Goal: Check status

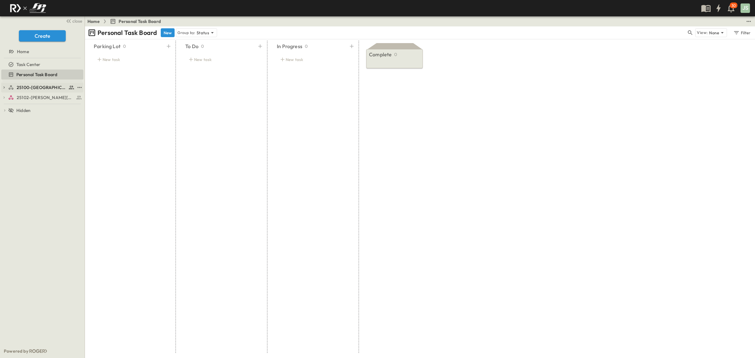
click at [3, 87] on icon "button" at bounding box center [4, 87] width 4 height 4
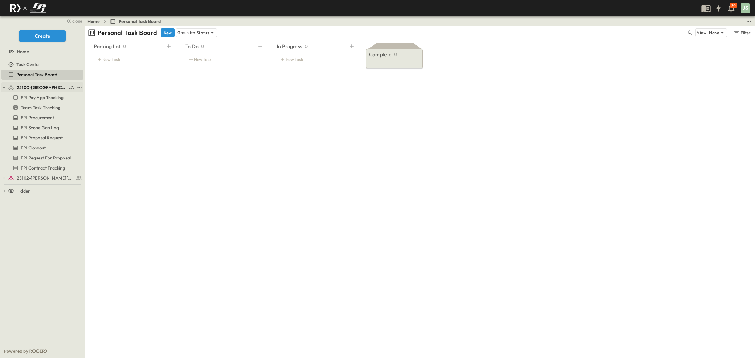
click at [5, 86] on icon "button" at bounding box center [4, 87] width 4 height 4
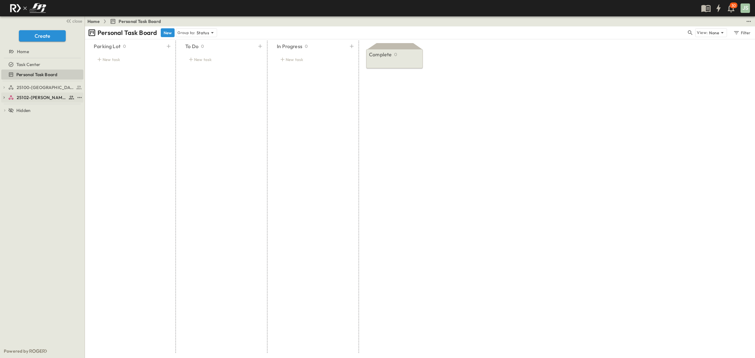
click at [29, 95] on span "25102-[PERSON_NAME][DEMOGRAPHIC_DATA][GEOGRAPHIC_DATA]" at bounding box center [42, 97] width 50 height 6
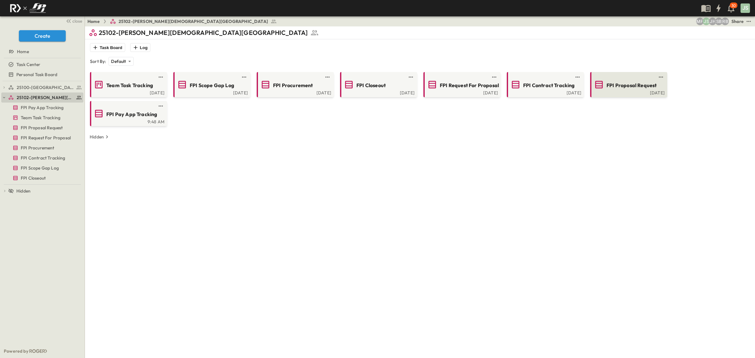
click at [635, 92] on div "[DATE]" at bounding box center [627, 92] width 73 height 5
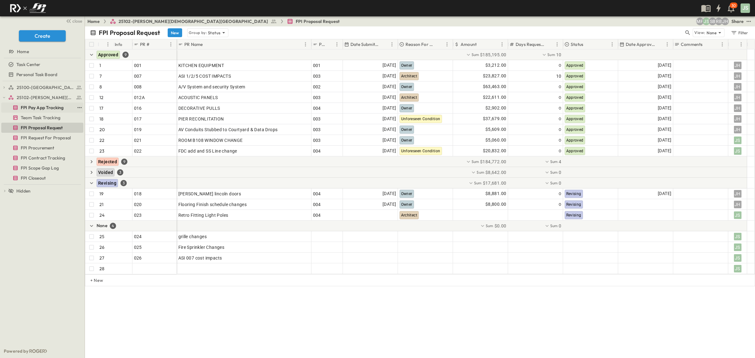
click at [46, 109] on span "FPI Pay App Tracking" at bounding box center [42, 107] width 43 height 6
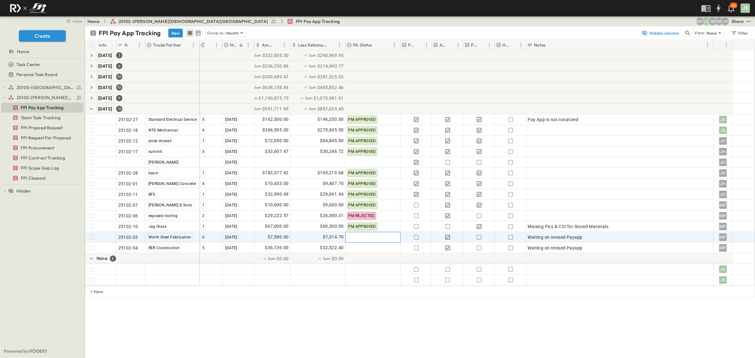
click at [355, 237] on div at bounding box center [372, 237] width 54 height 10
click at [372, 216] on span "PM APPROVED" at bounding box center [369, 217] width 27 height 5
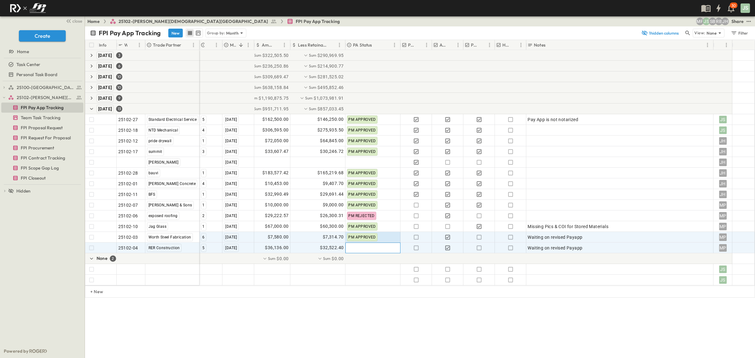
click at [370, 252] on div at bounding box center [372, 248] width 54 height 10
click at [366, 230] on span "PM APPROVED" at bounding box center [369, 227] width 27 height 5
click at [477, 237] on icon "button" at bounding box center [479, 237] width 6 height 6
click at [480, 246] on icon "button" at bounding box center [479, 248] width 6 height 6
click at [580, 249] on span "Waiting on revised Payapp" at bounding box center [555, 248] width 55 height 6
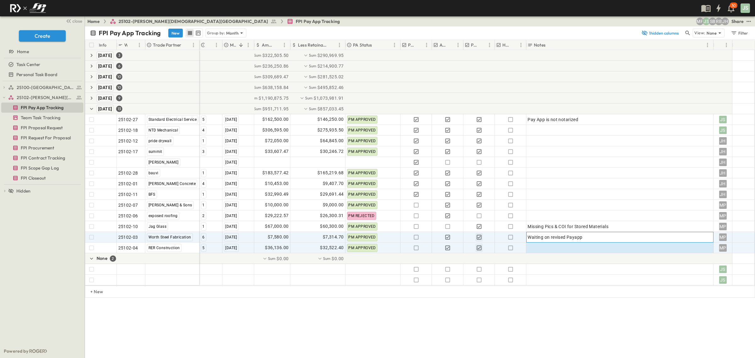
click at [535, 238] on span "Waiting on revised Payapp" at bounding box center [555, 237] width 55 height 6
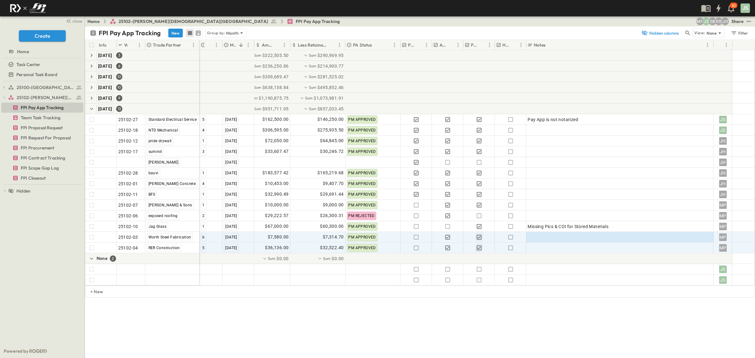
click at [415, 319] on div "FPI Pay App Tracking New Group by: Month 1 hidden columns View: None Filter Inf…" at bounding box center [420, 192] width 670 height 332
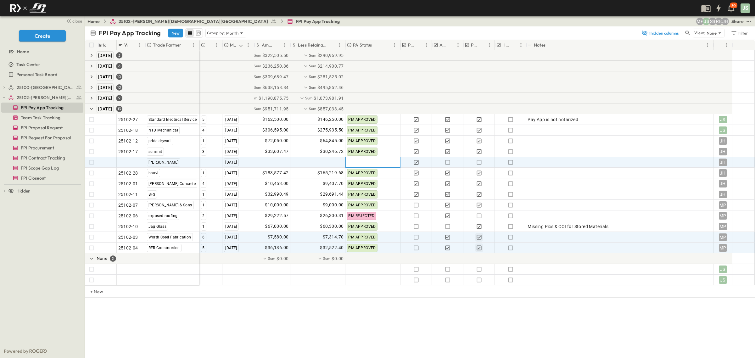
click at [370, 160] on div at bounding box center [372, 162] width 54 height 10
click at [385, 227] on span "TRADE DID NOT SEND" at bounding box center [376, 229] width 41 height 5
click at [350, 311] on div "FPI Pay App Tracking New Group by: Month 1 hidden columns View: None Filter Inf…" at bounding box center [420, 192] width 670 height 332
click at [33, 87] on span "25100-[GEOGRAPHIC_DATA]" at bounding box center [42, 87] width 50 height 6
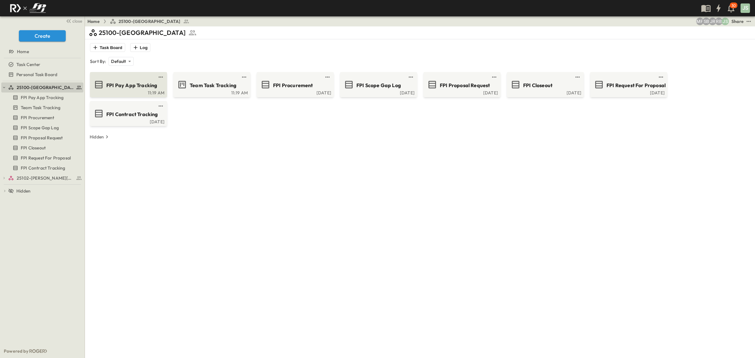
click at [139, 90] on div "11:19 AM" at bounding box center [127, 92] width 73 height 5
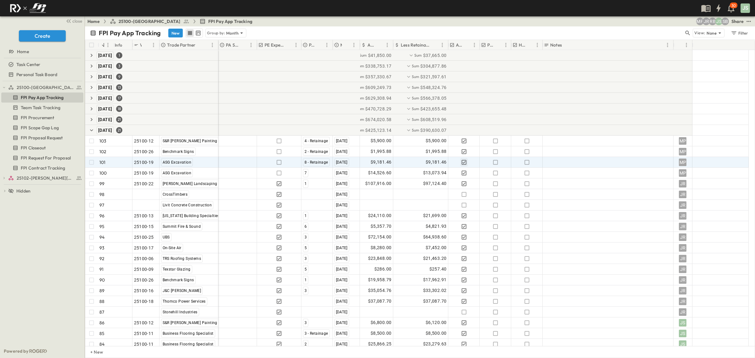
scroll to position [14, 0]
